Goal: Information Seeking & Learning: Learn about a topic

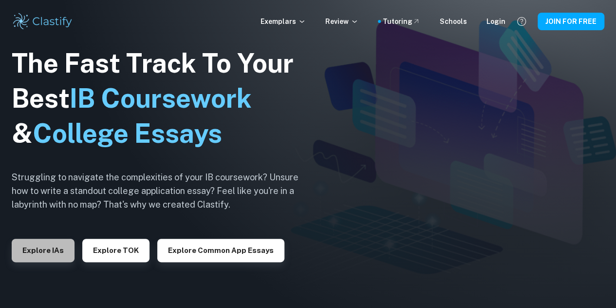
click at [44, 262] on button "Explore IAs" at bounding box center [43, 250] width 63 height 23
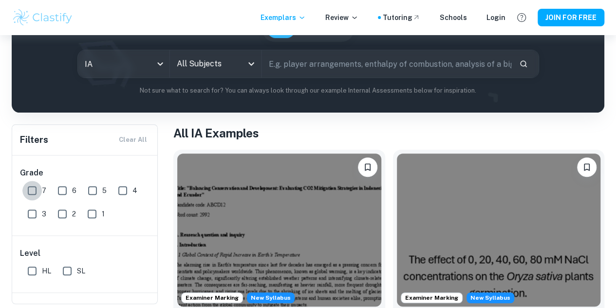
click at [36, 187] on input "7" at bounding box center [31, 190] width 19 height 19
checkbox input "true"
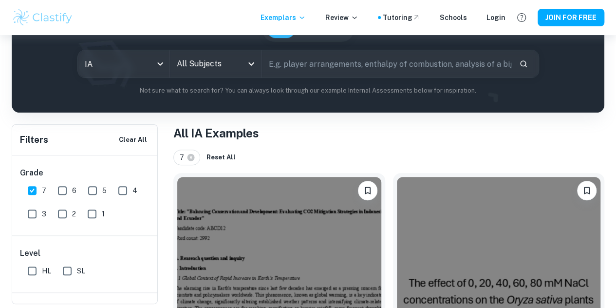
click at [37, 264] on input "HL" at bounding box center [31, 270] width 19 height 19
checkbox input "true"
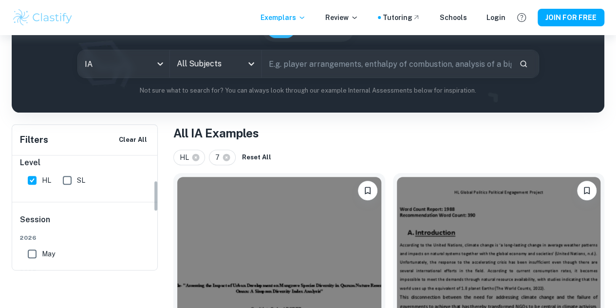
scroll to position [4, 0]
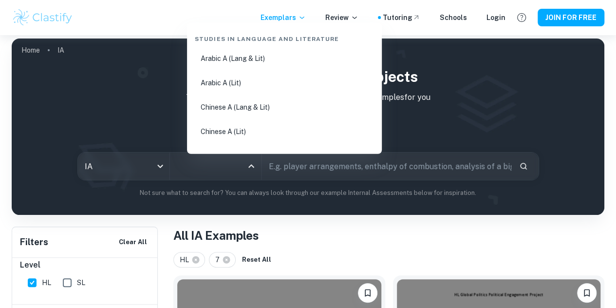
click at [232, 164] on input "All Subjects" at bounding box center [208, 166] width 68 height 19
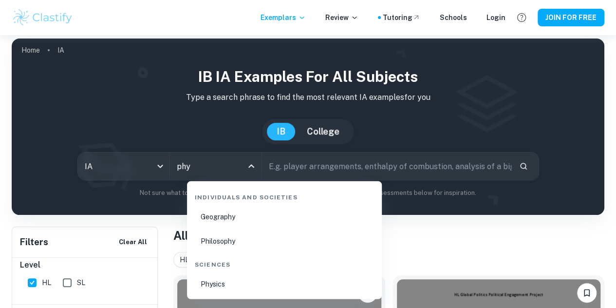
click at [224, 282] on li "Physics" at bounding box center [284, 284] width 187 height 22
type input "Physics"
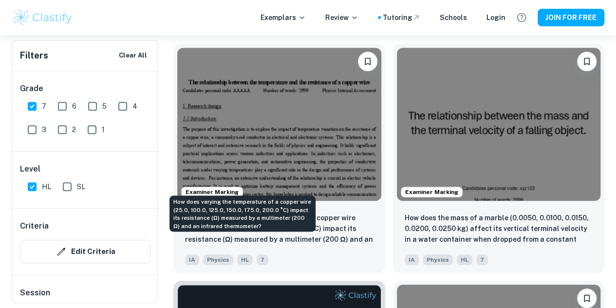
scroll to position [317, 0]
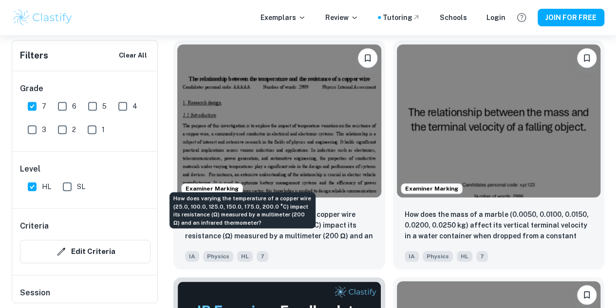
click at [268, 209] on p "How does varying the temperature of a copper wire (25.0, 100.0, 125.0, 150.0, 1…" at bounding box center [279, 225] width 188 height 33
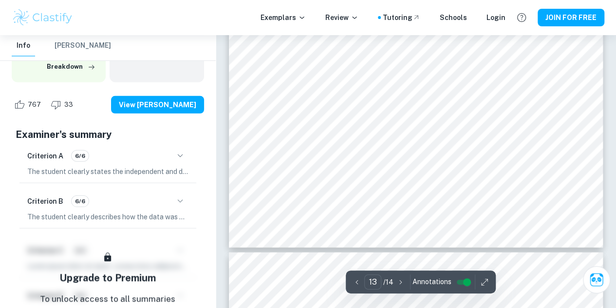
scroll to position [6914, 0]
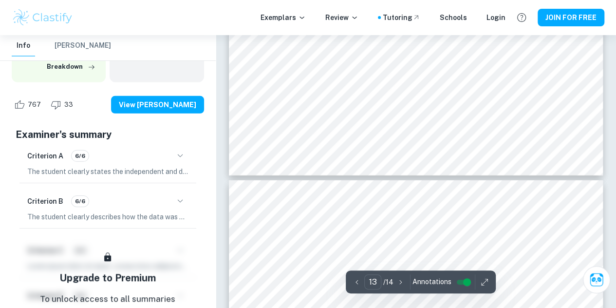
type input "14"
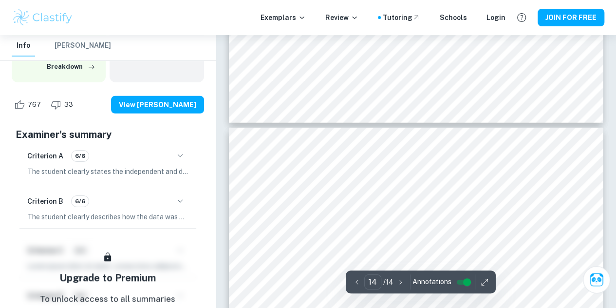
scroll to position [7040, 0]
